Goal: Transaction & Acquisition: Register for event/course

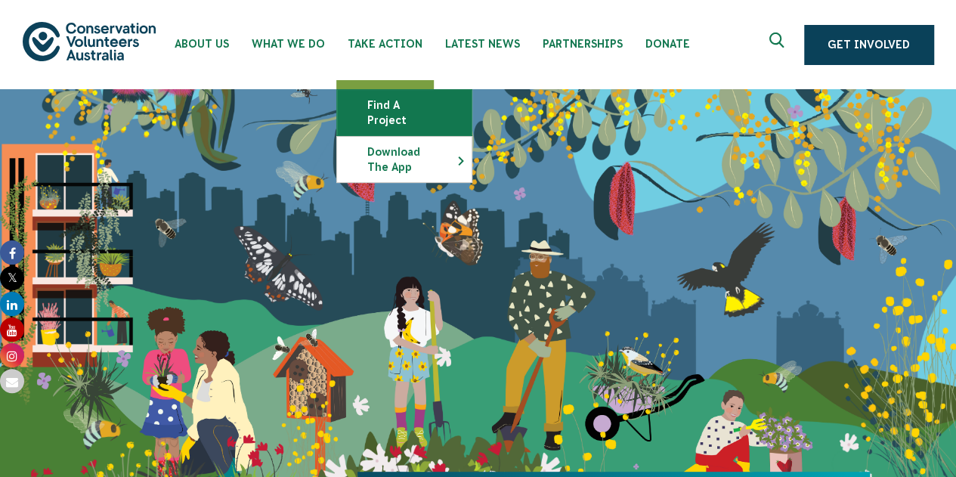
click at [398, 98] on link "Find a project" at bounding box center [404, 112] width 135 height 45
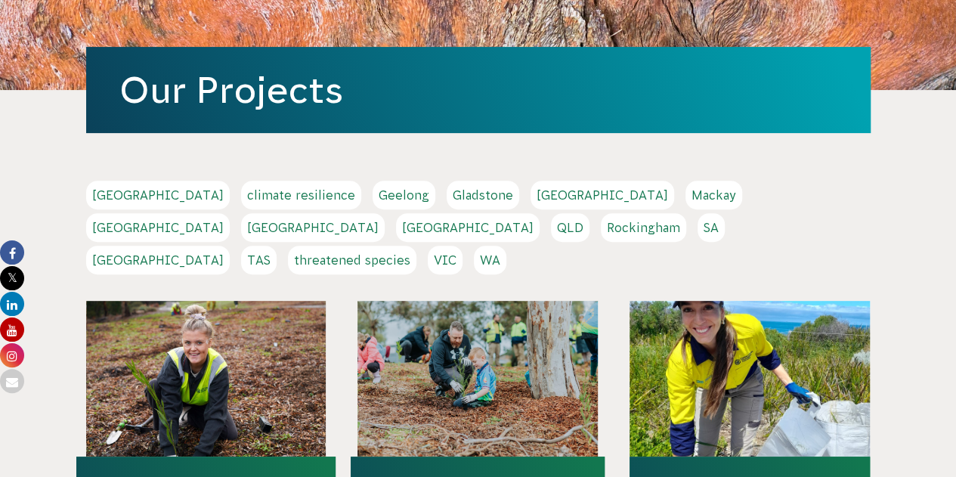
scroll to position [76, 0]
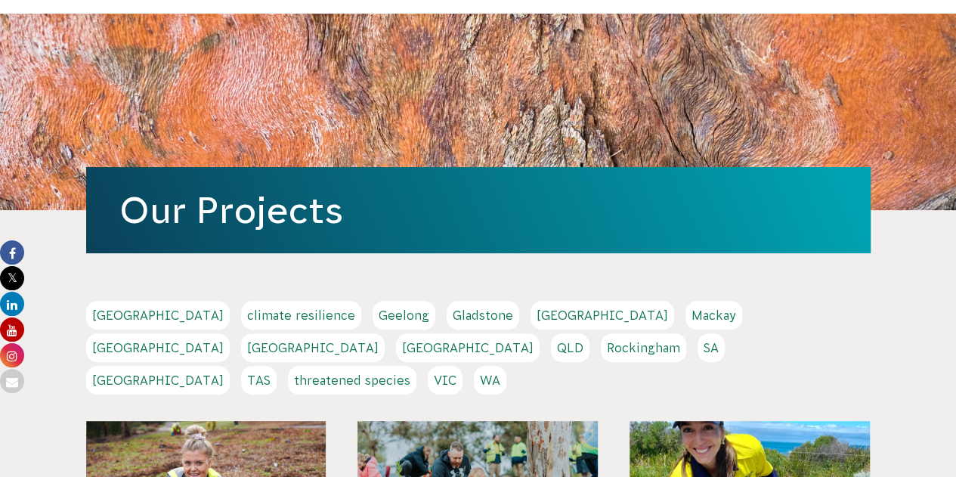
click at [230, 333] on link "[GEOGRAPHIC_DATA]" at bounding box center [158, 347] width 144 height 29
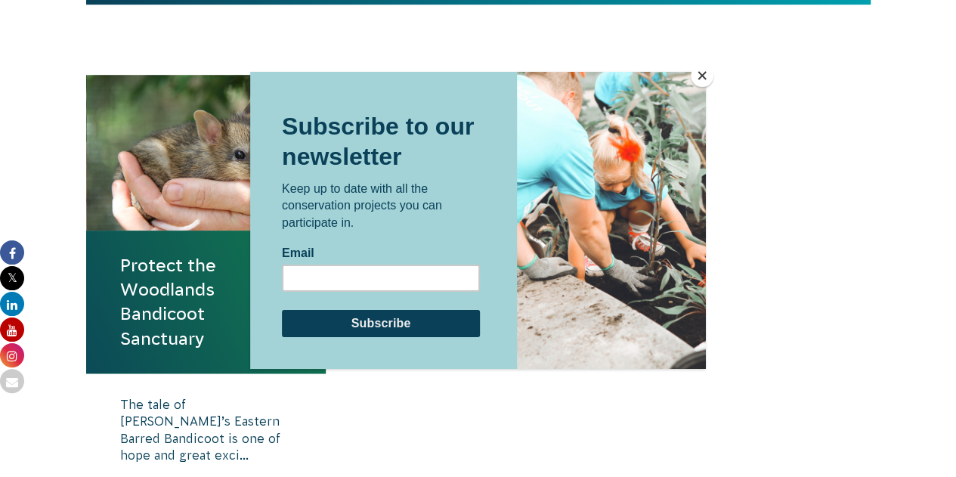
scroll to position [529, 0]
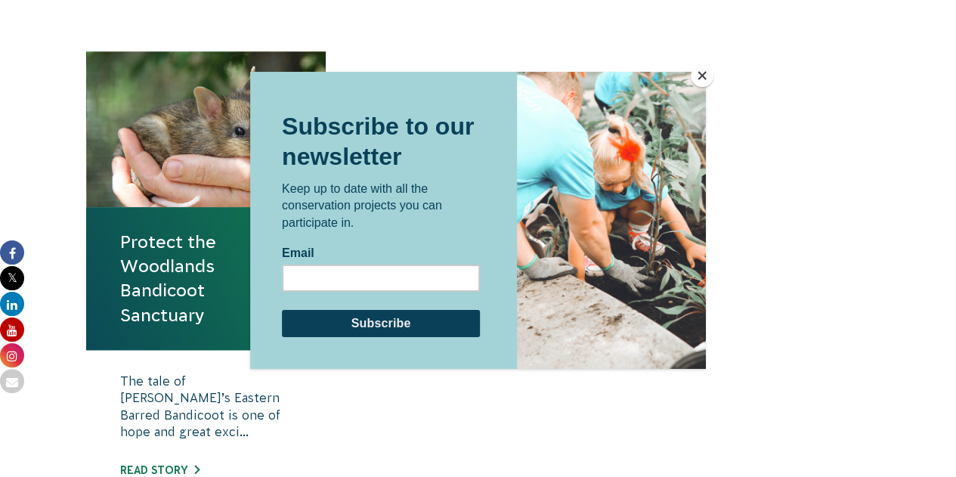
click at [699, 75] on button "Close" at bounding box center [702, 75] width 23 height 23
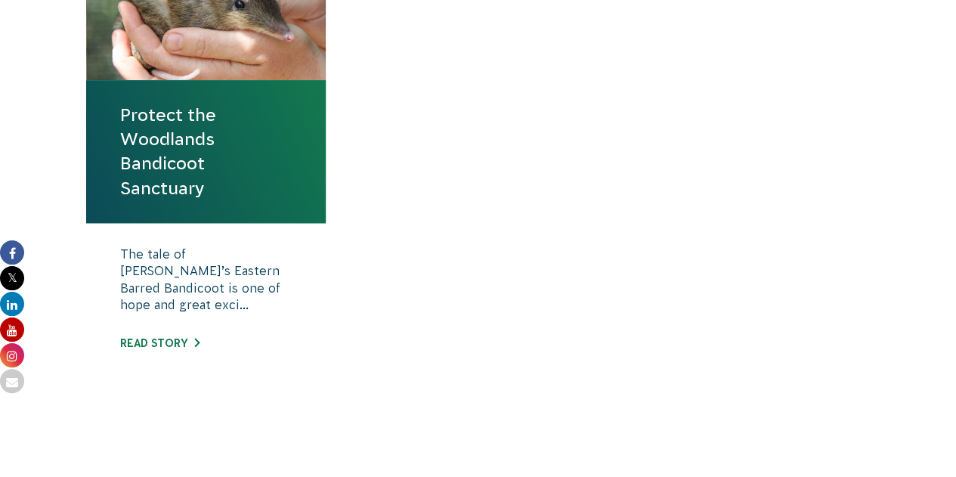
scroll to position [680, 0]
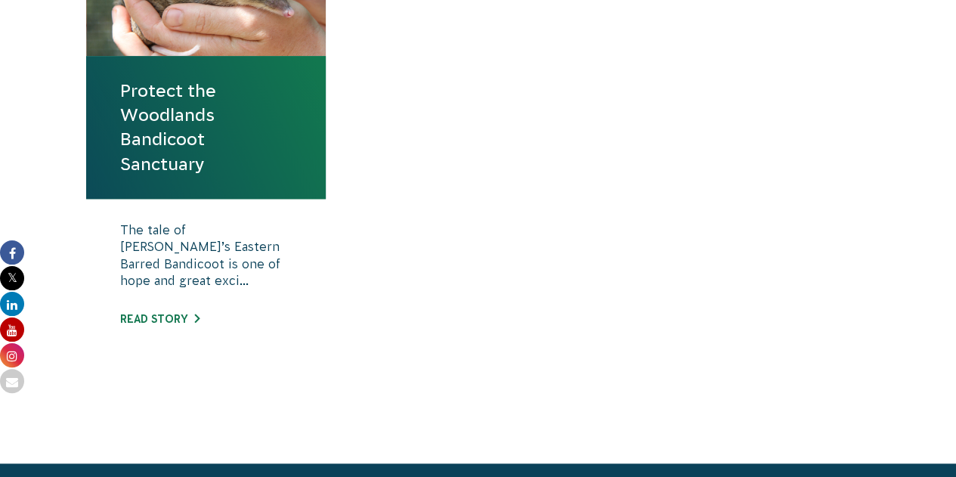
click at [227, 142] on link "Protect the Woodlands Bandicoot Sanctuary" at bounding box center [206, 128] width 172 height 98
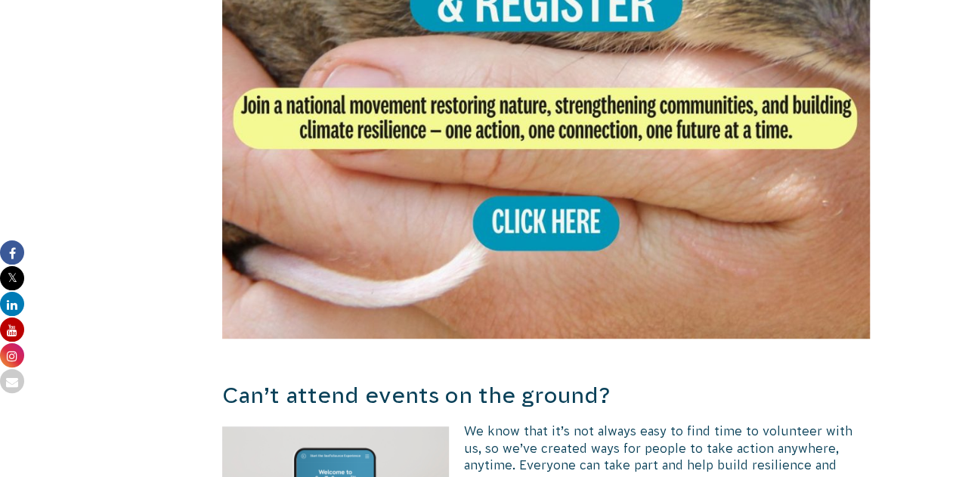
scroll to position [3250, 0]
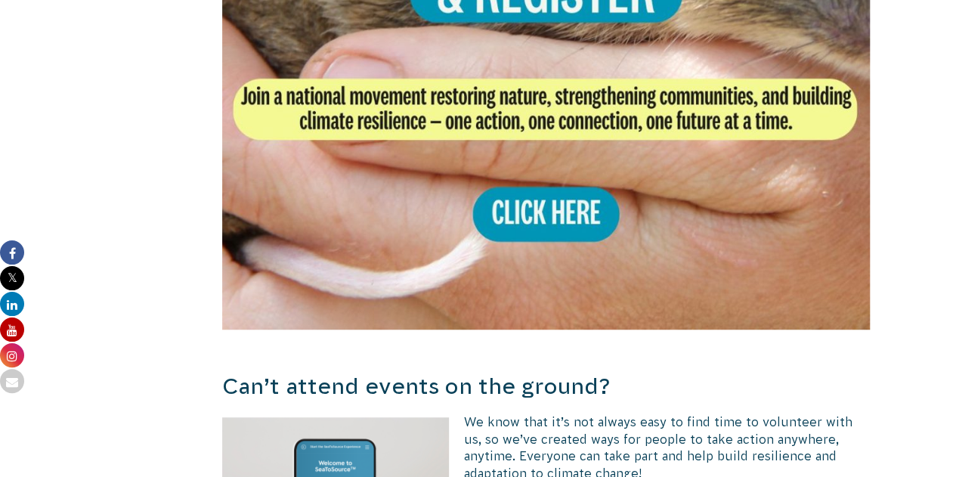
click at [542, 182] on img at bounding box center [546, 5] width 649 height 649
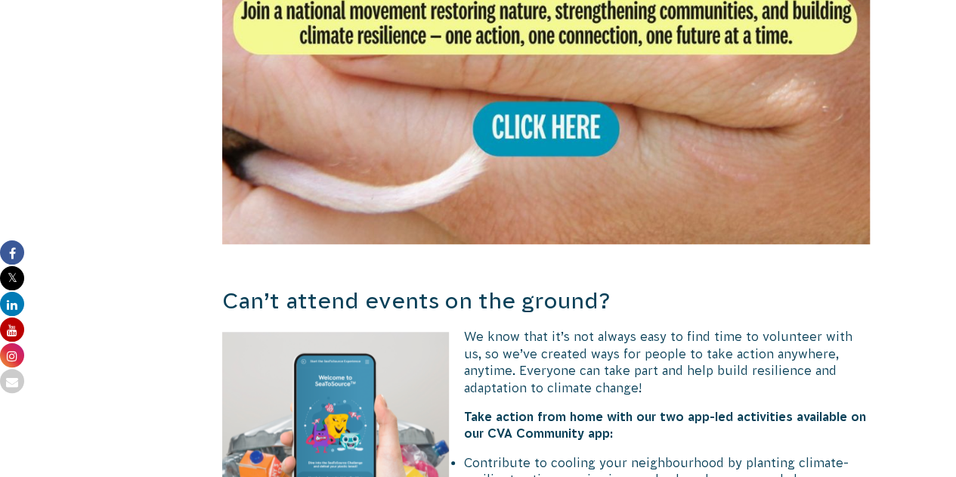
scroll to position [3402, 0]
